Goal: Transaction & Acquisition: Purchase product/service

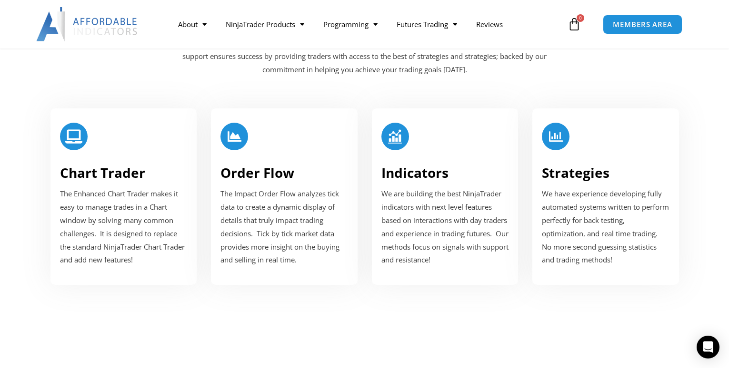
scroll to position [1190, 0]
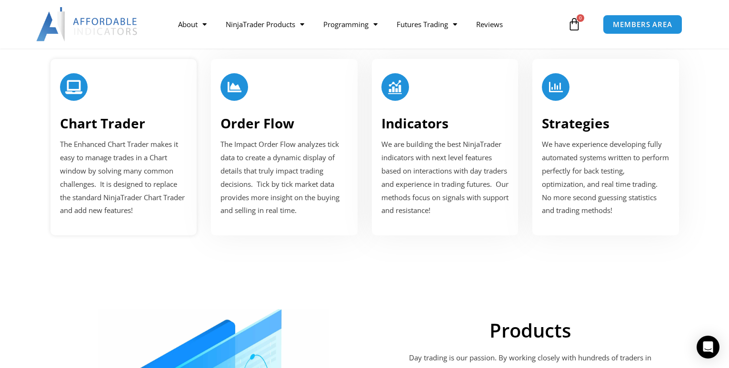
click at [115, 122] on link "Chart Trader" at bounding box center [102, 123] width 85 height 18
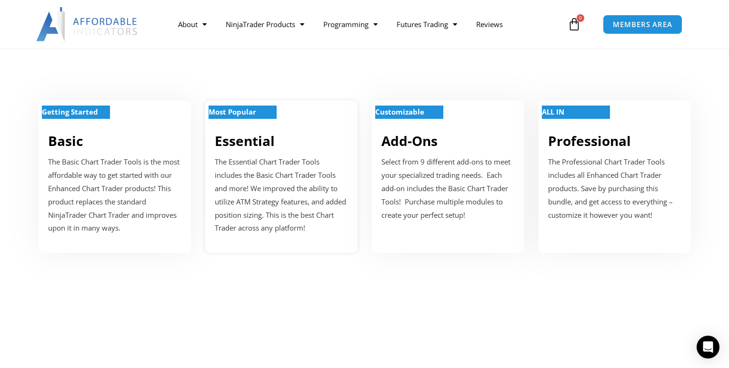
scroll to position [381, 0]
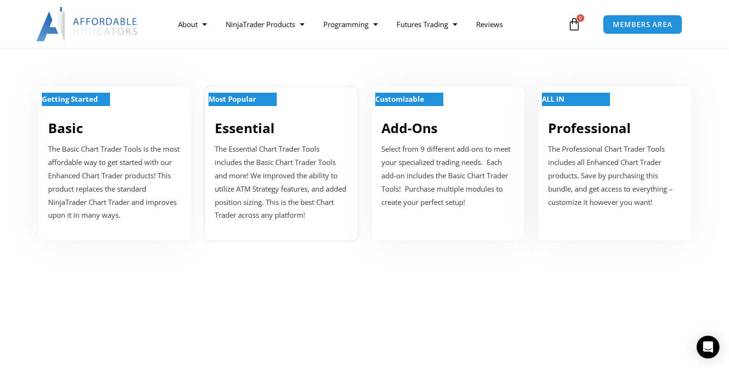
click at [244, 104] on strong "Most Popular" at bounding box center [233, 99] width 48 height 10
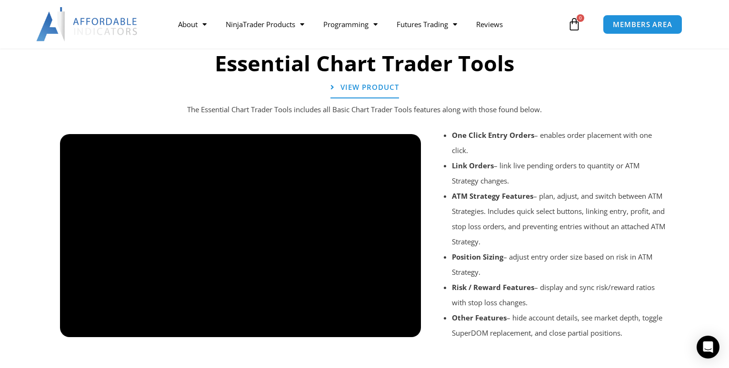
scroll to position [1044, 0]
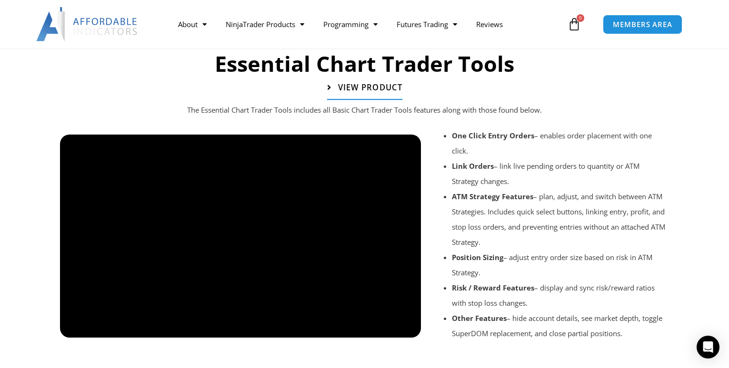
click at [351, 87] on span "View Product" at bounding box center [370, 88] width 64 height 8
